Goal: Transaction & Acquisition: Purchase product/service

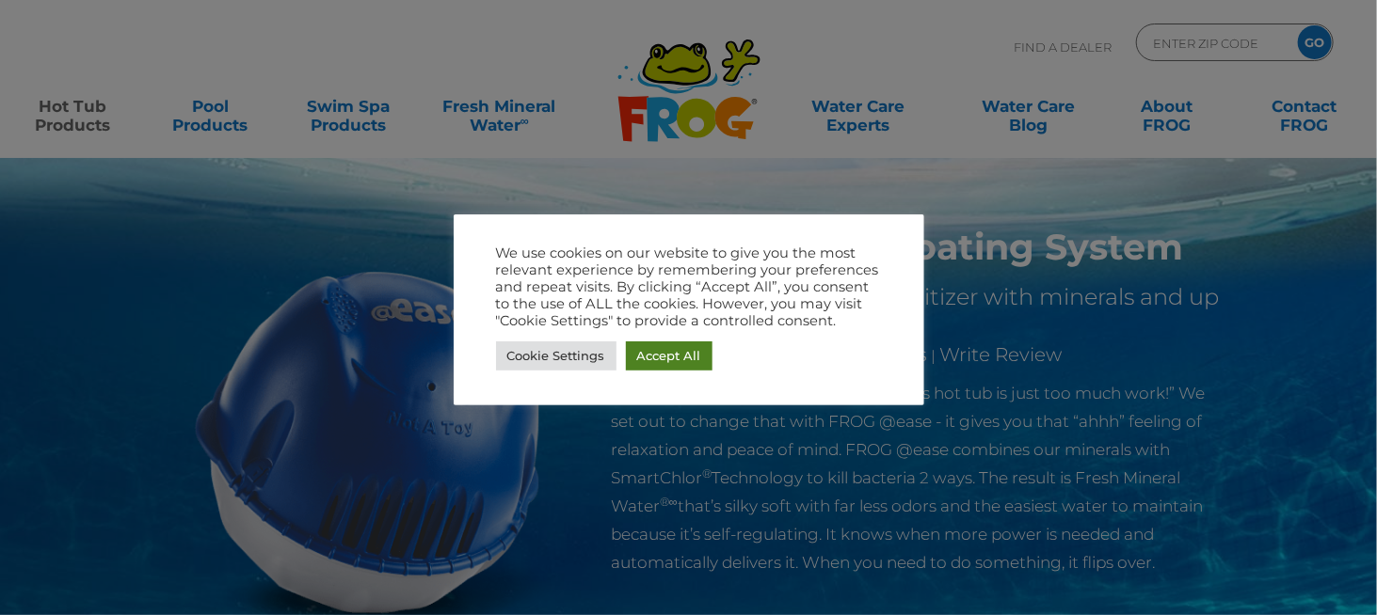
drag, startPoint x: 655, startPoint y: 362, endPoint x: 638, endPoint y: 357, distance: 17.9
click at [655, 360] on link "Accept All" at bounding box center [669, 356] width 87 height 29
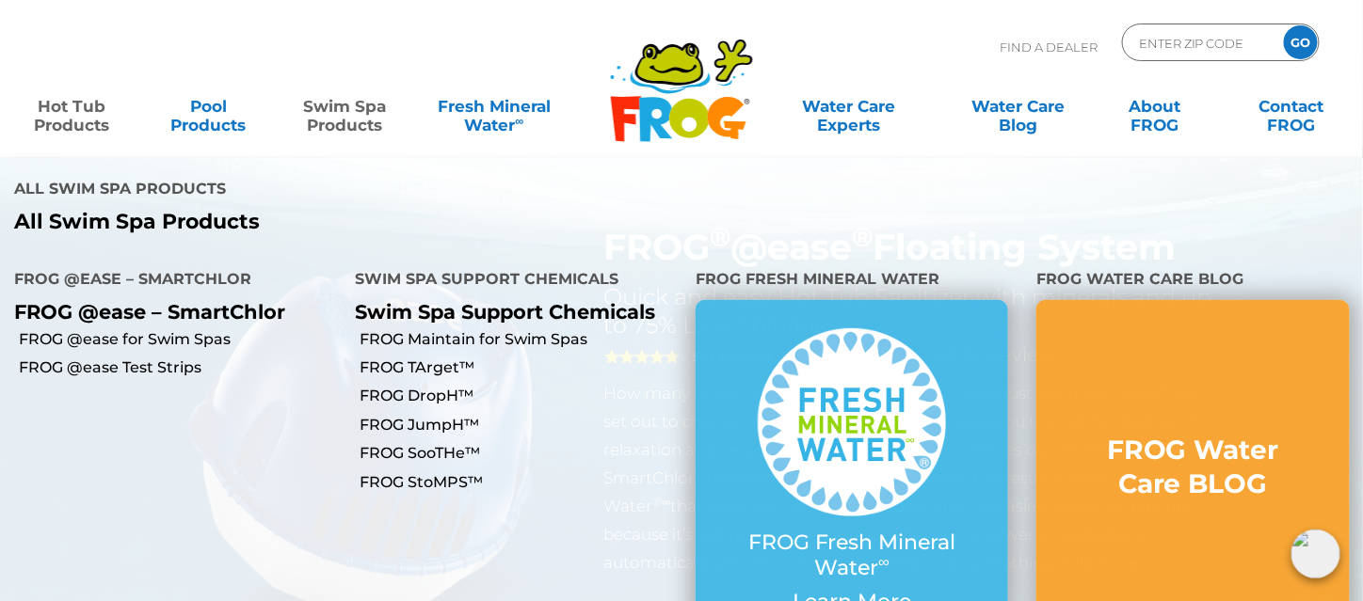
click at [331, 121] on link "Swim Spa Products" at bounding box center [345, 107] width 106 height 38
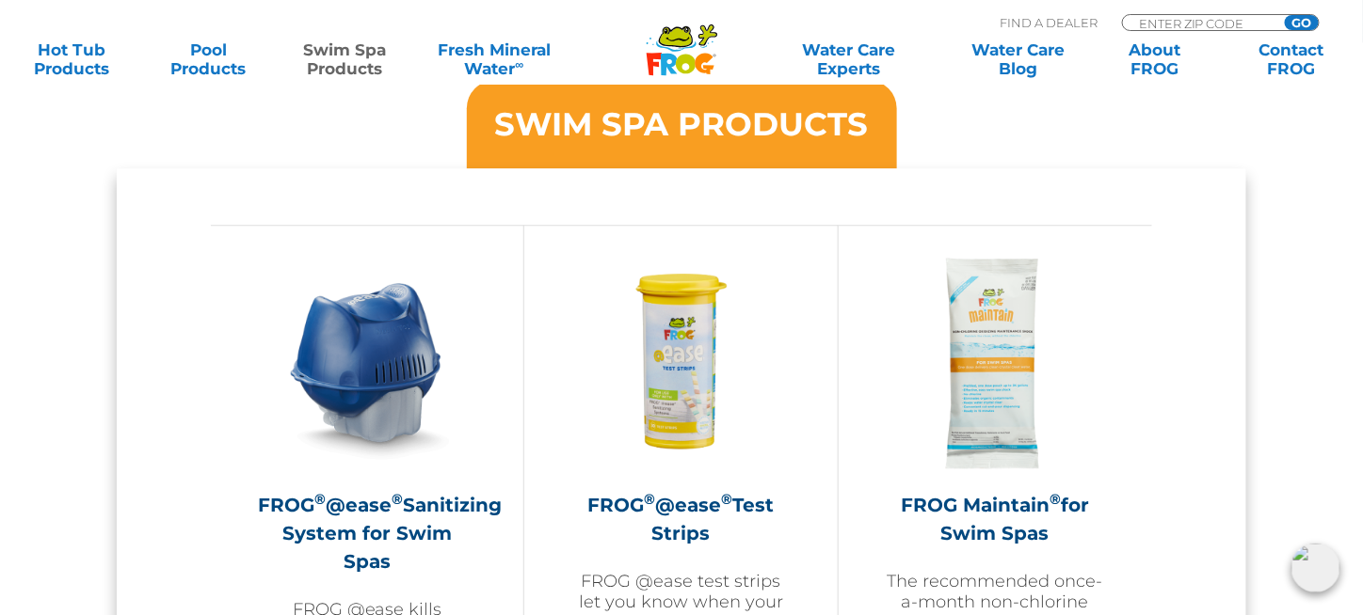
scroll to position [1893, 0]
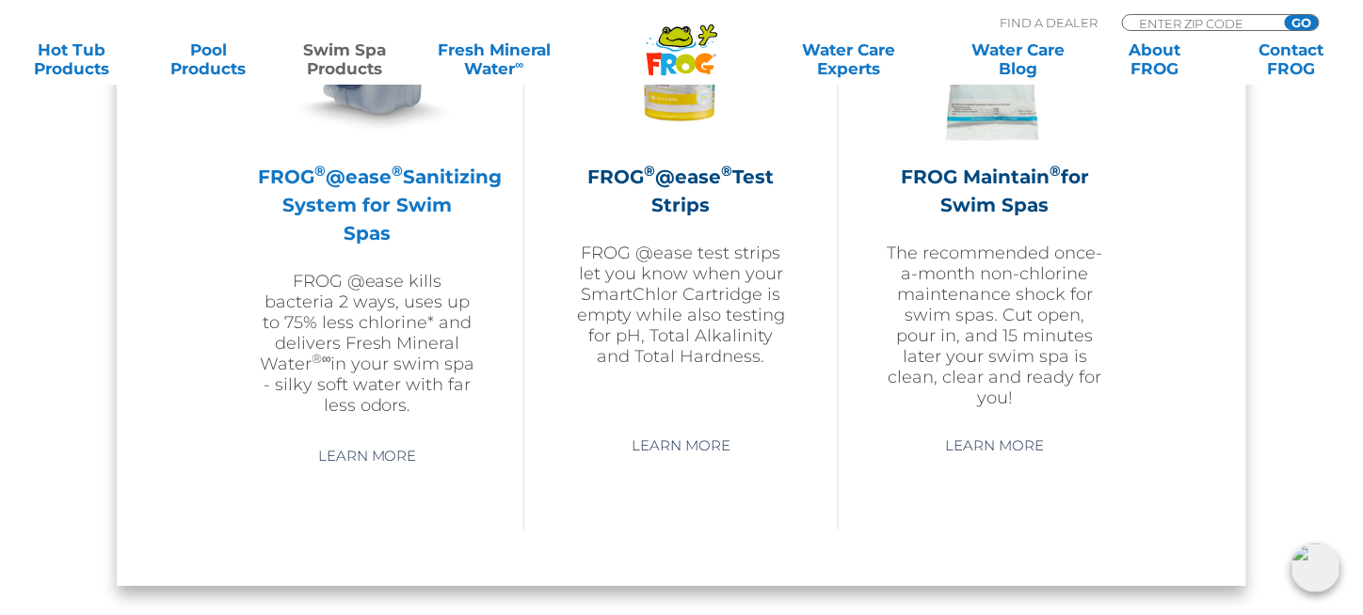
click at [359, 218] on h2 "FROG ® @ease ® Sanitizing System for Swim Spas" at bounding box center [367, 205] width 218 height 85
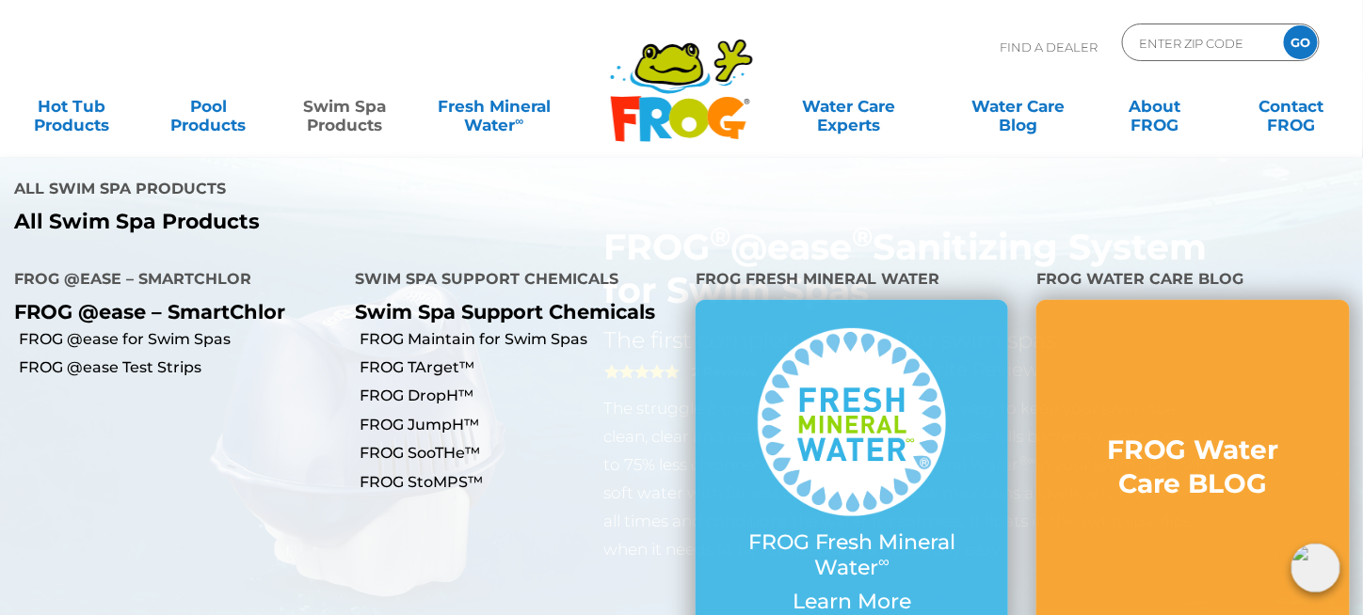
click at [355, 112] on link "Swim Spa Products" at bounding box center [345, 107] width 106 height 38
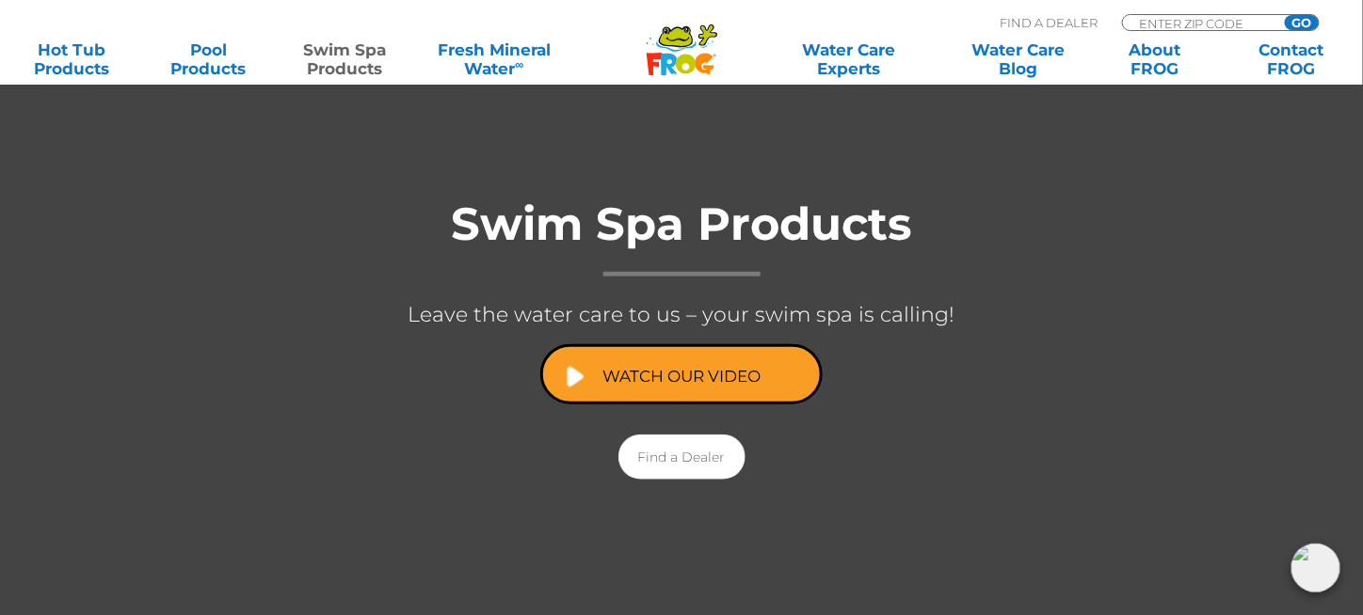
scroll to position [371, 0]
